Goal: Task Accomplishment & Management: Manage account settings

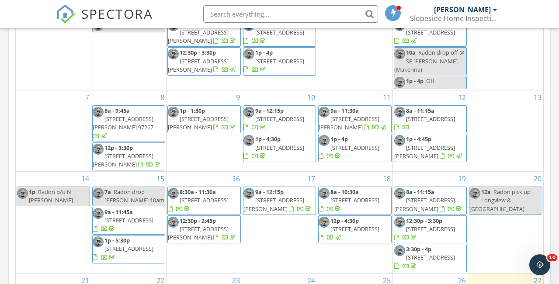
scroll to position [422, 0]
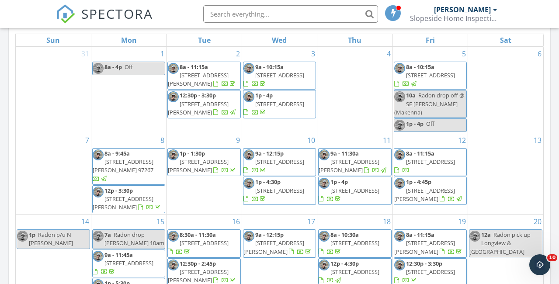
click at [430, 156] on span "8a - 11:15a" at bounding box center [420, 154] width 28 height 8
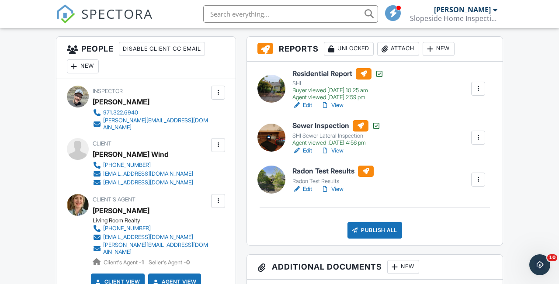
scroll to position [232, 0]
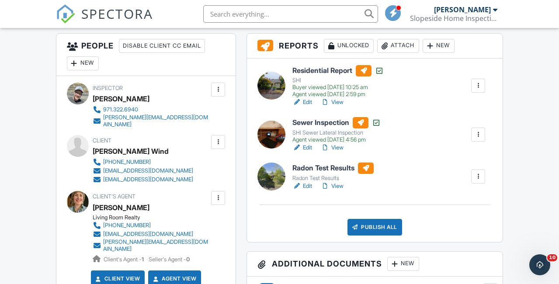
click at [478, 173] on div at bounding box center [478, 176] width 9 height 9
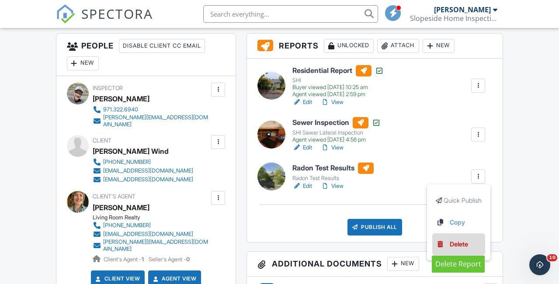
click at [454, 245] on div "Delete" at bounding box center [459, 245] width 18 height 10
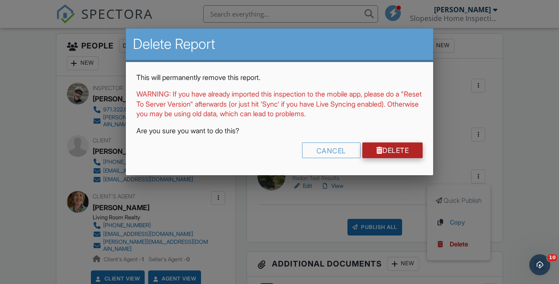
click at [396, 147] on link "Delete" at bounding box center [392, 151] width 61 height 16
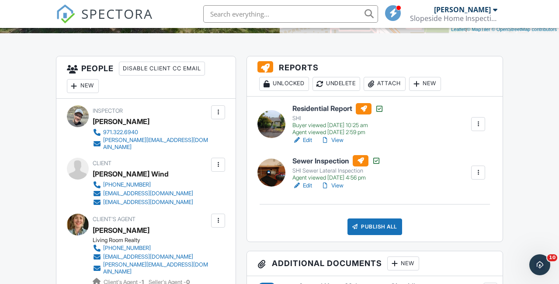
scroll to position [203, 0]
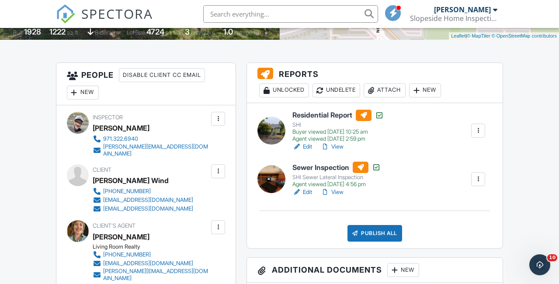
click at [391, 88] on div "Attach" at bounding box center [385, 91] width 42 height 14
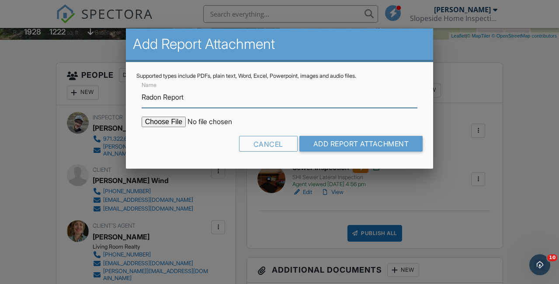
type input "Radon Report"
click at [166, 120] on input "file" at bounding box center [216, 122] width 149 height 10
type input "C:\fakepath\1377-NE-49th-Ave_RadonReport_28151722-253a-4537-9b38-4a9e8a599339.p…"
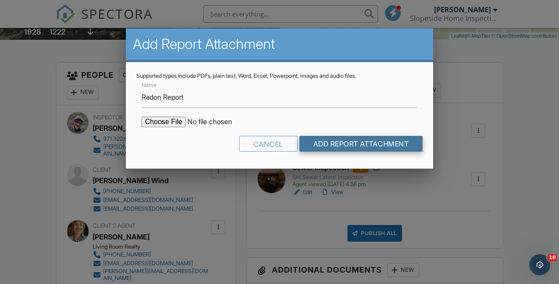
click at [381, 139] on input "Add Report Attachment" at bounding box center [362, 144] width 124 height 16
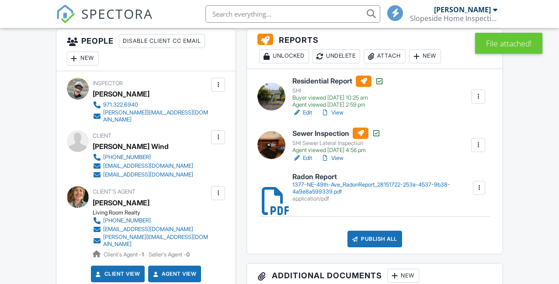
scroll to position [251, 0]
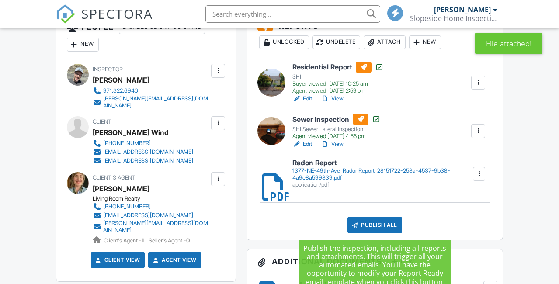
click at [381, 224] on div "Publish All" at bounding box center [375, 225] width 55 height 17
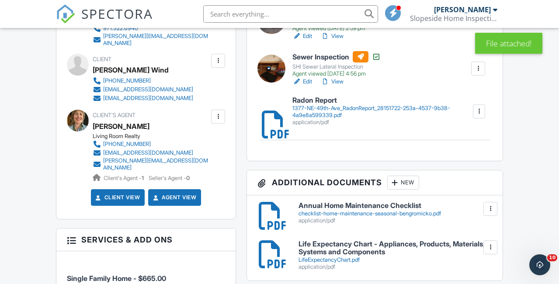
scroll to position [315, 0]
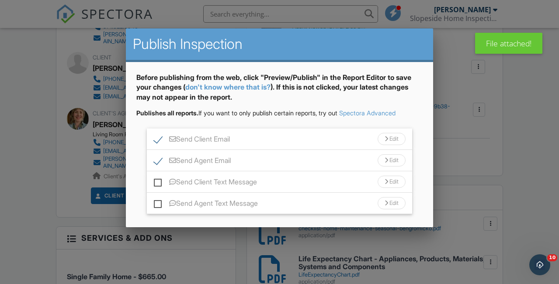
click at [390, 136] on div "Edit" at bounding box center [392, 139] width 28 height 12
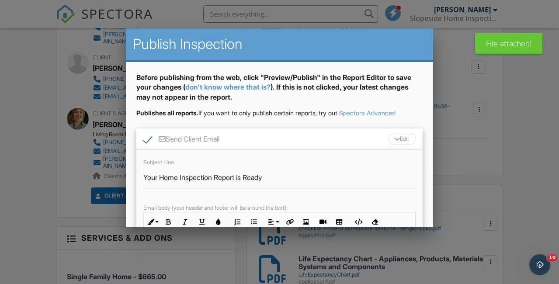
scroll to position [36, 0]
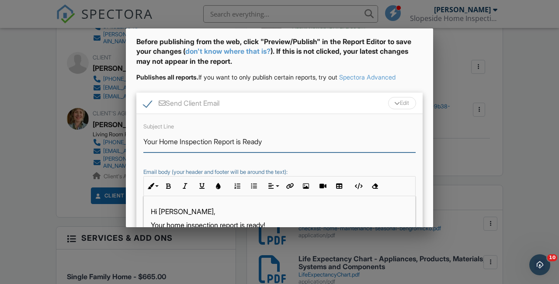
drag, startPoint x: 216, startPoint y: 142, endPoint x: 161, endPoint y: 140, distance: 54.7
click at [161, 140] on input "Your Home Inspection Report is Ready" at bounding box center [279, 141] width 272 height 21
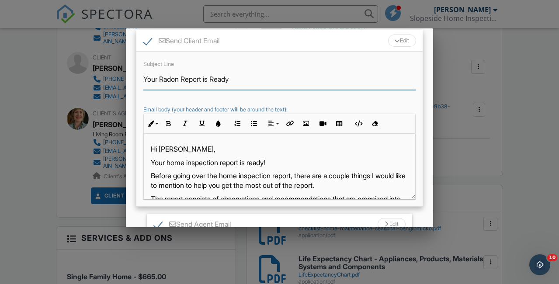
scroll to position [112, 0]
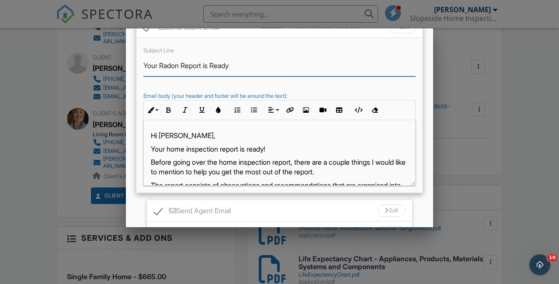
type input "Your Radon Report is Ready"
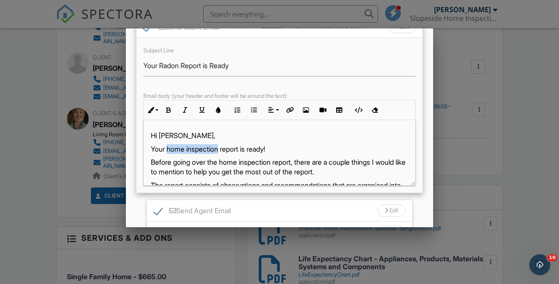
drag, startPoint x: 222, startPoint y: 149, endPoint x: 169, endPoint y: 152, distance: 52.6
click at [169, 152] on p "Your home inspection report is ready!" at bounding box center [280, 149] width 258 height 10
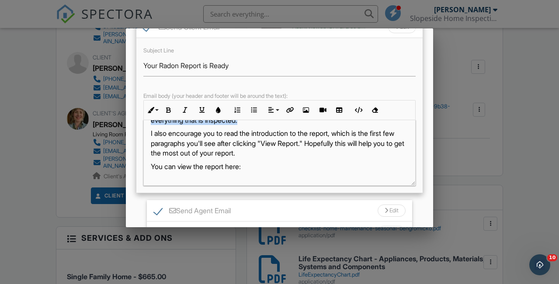
drag, startPoint x: 150, startPoint y: 163, endPoint x: 286, endPoint y: 126, distance: 140.9
click at [286, 126] on div "Hi Luby, Your radon report is ready! Before going over the home inspection repo…" at bounding box center [280, 175] width 272 height 364
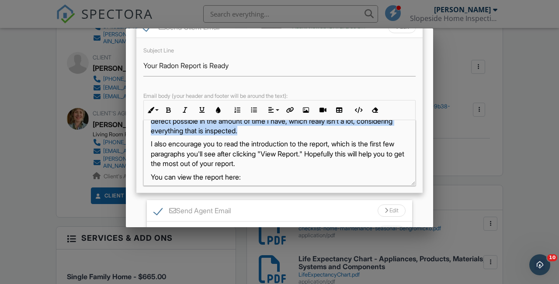
click at [285, 163] on p "I also encourage you to read the introduction to the report, which is the first…" at bounding box center [280, 153] width 258 height 29
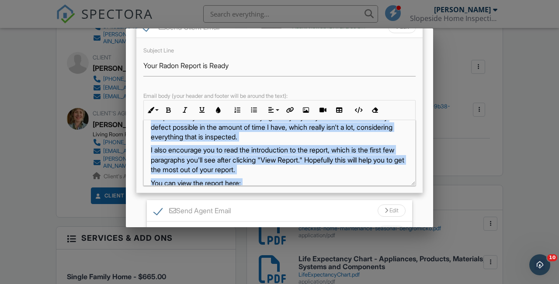
scroll to position [138, 0]
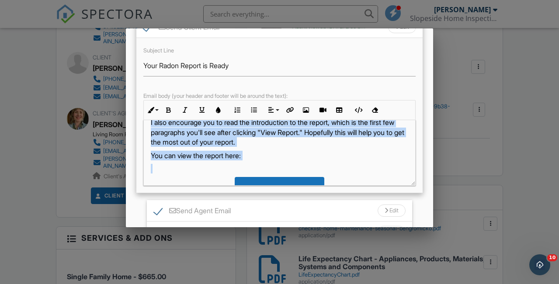
drag, startPoint x: 151, startPoint y: 160, endPoint x: 283, endPoint y: 144, distance: 132.6
click at [283, 144] on div "Hi Luby, Your radon report is ready! Before going over the home inspection repo…" at bounding box center [280, 164] width 272 height 364
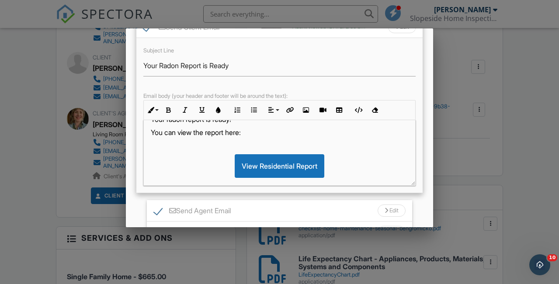
scroll to position [167, 0]
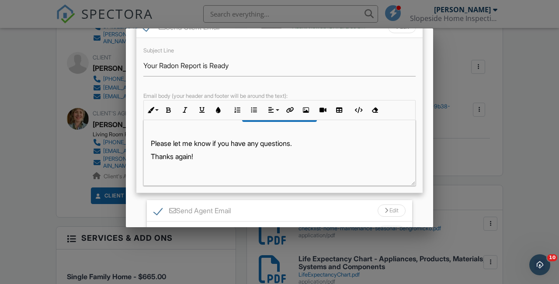
click at [193, 156] on p "Thanks again!" at bounding box center [280, 157] width 258 height 10
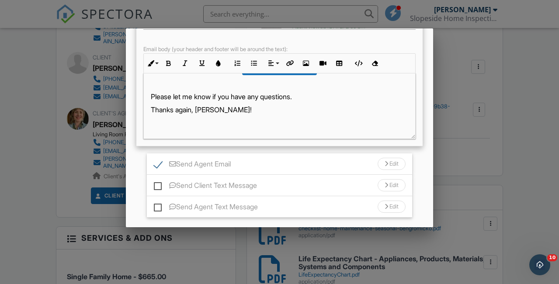
scroll to position [174, 0]
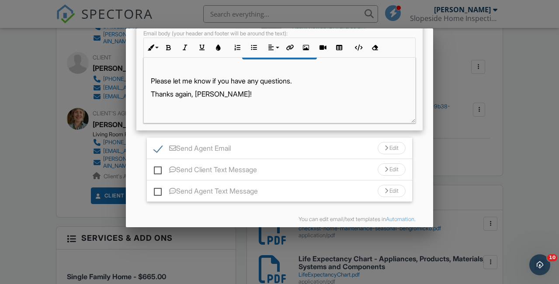
click at [393, 143] on div "Edit" at bounding box center [392, 148] width 28 height 12
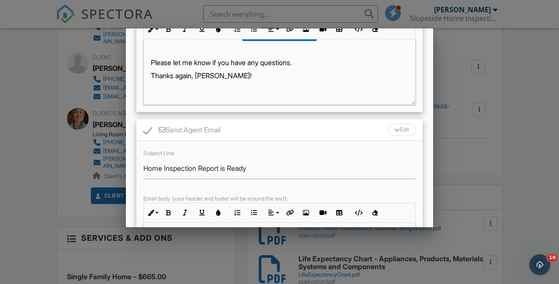
scroll to position [197, 0]
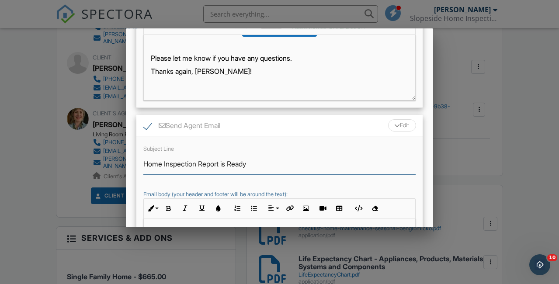
drag, startPoint x: 199, startPoint y: 165, endPoint x: 127, endPoint y: 159, distance: 72.4
click at [127, 159] on div "Before publishing from the web, click "Preview/Publish" in the Report Editor to…" at bounding box center [279, 135] width 307 height 540
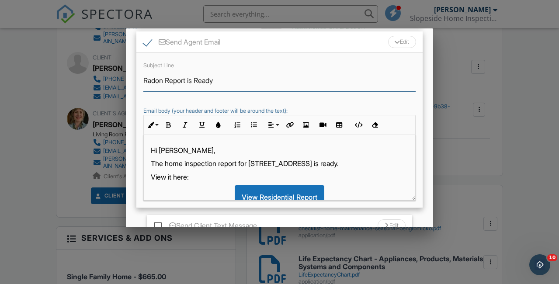
scroll to position [293, 0]
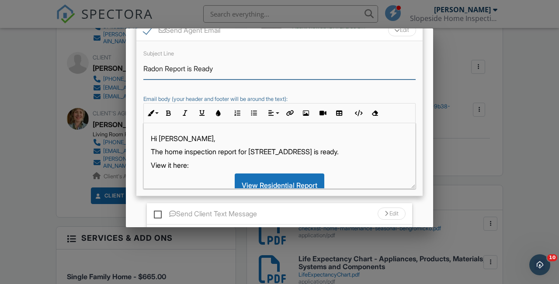
type input "Radon Report is Ready"
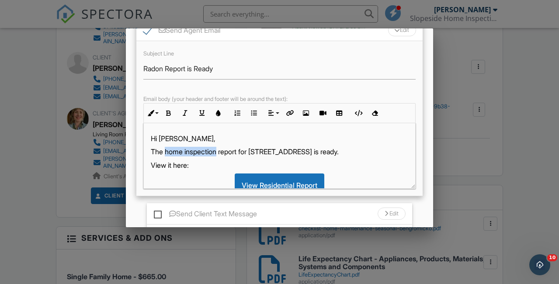
drag, startPoint x: 218, startPoint y: 154, endPoint x: 166, endPoint y: 153, distance: 51.6
click at [166, 153] on p "The home inspection report for 1377 NE 49th Ave is ready." at bounding box center [280, 152] width 258 height 10
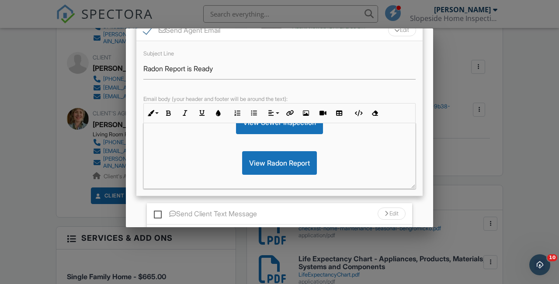
scroll to position [140, 0]
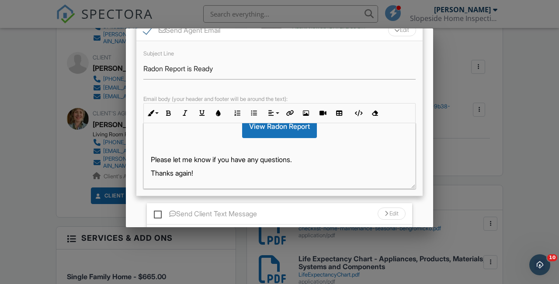
click at [194, 174] on p "Thanks again!" at bounding box center [280, 173] width 258 height 10
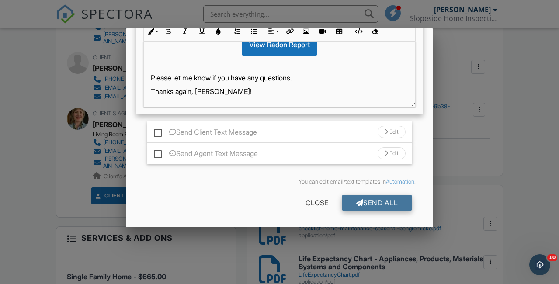
click at [373, 200] on div "Send All" at bounding box center [377, 203] width 70 height 16
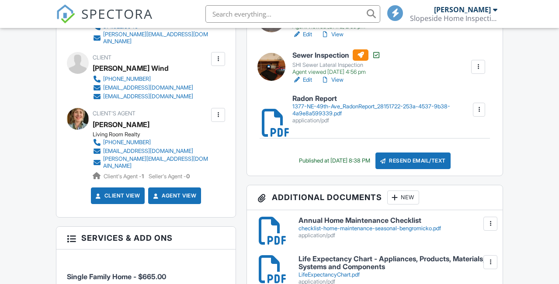
scroll to position [315, 0]
click at [118, 14] on span "SPECTORA" at bounding box center [117, 13] width 72 height 18
